Goal: Task Accomplishment & Management: Complete application form

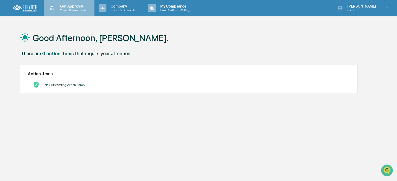
click at [67, 6] on p "Get Approval" at bounding box center [72, 6] width 32 height 4
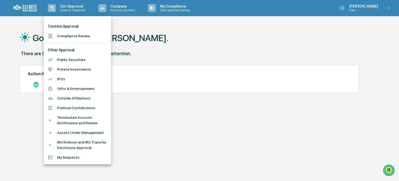
click at [167, 34] on div at bounding box center [199, 90] width 399 height 181
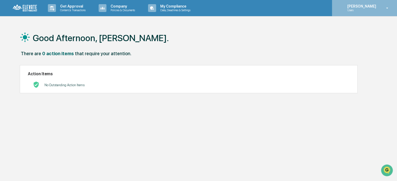
click at [363, 8] on p "[PERSON_NAME]" at bounding box center [361, 6] width 36 height 4
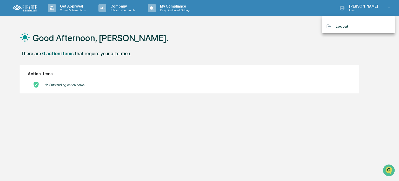
click at [349, 55] on div at bounding box center [199, 90] width 399 height 181
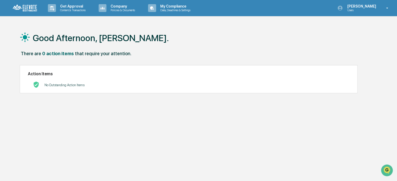
drag, startPoint x: 312, startPoint y: 39, endPoint x: 169, endPoint y: 48, distance: 142.8
click at [169, 48] on div "Good Afternoon, [PERSON_NAME]." at bounding box center [198, 38] width 357 height 26
click at [71, 9] on p "Content & Transactions" at bounding box center [72, 10] width 32 height 4
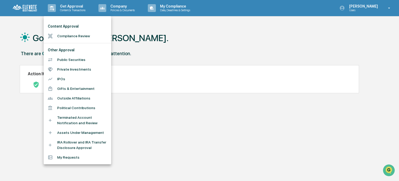
click at [73, 59] on li "Public Securities" at bounding box center [78, 60] width 68 height 10
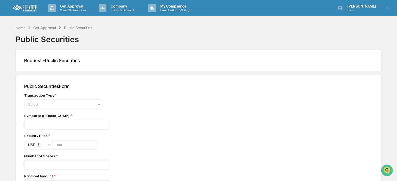
click at [33, 8] on img at bounding box center [24, 8] width 25 height 8
